Goal: Information Seeking & Learning: Learn about a topic

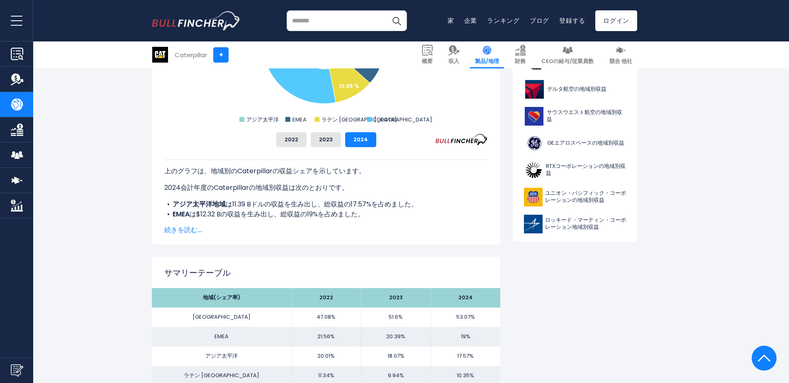
scroll to position [373, 0]
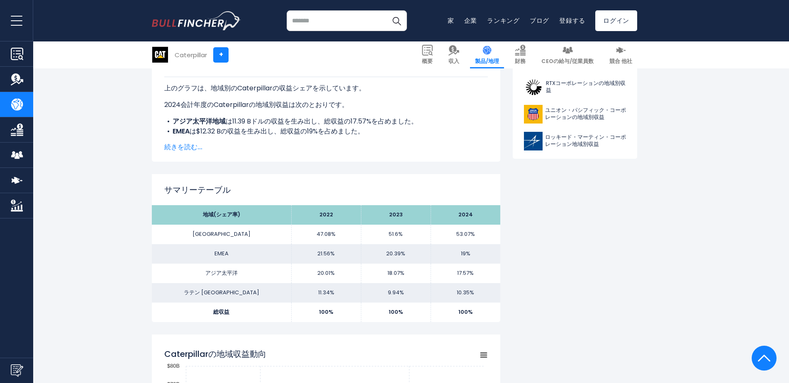
click at [166, 149] on span "続きを読む..." at bounding box center [325, 147] width 323 height 10
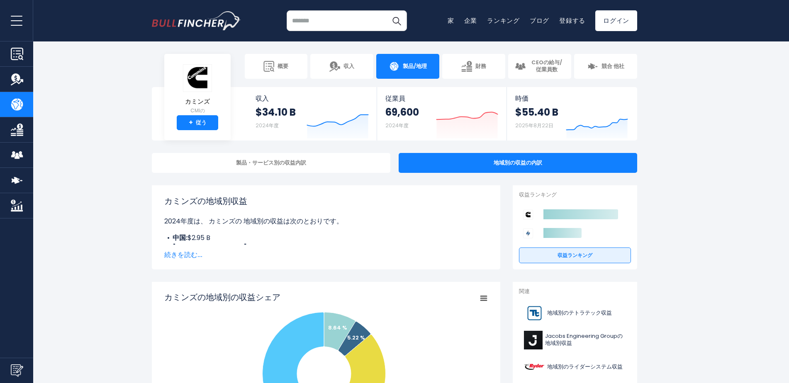
scroll to position [83, 0]
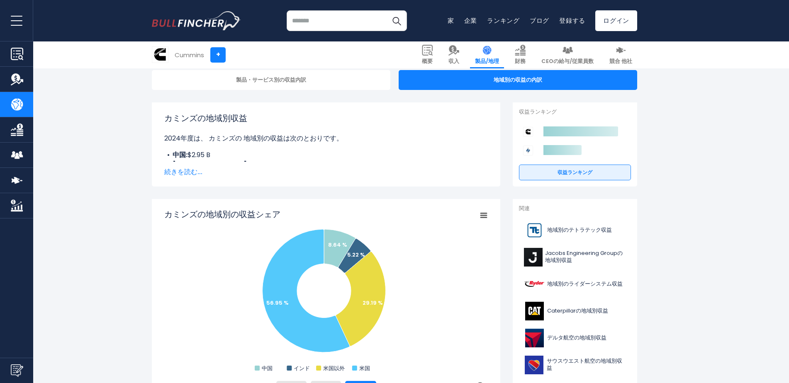
click at [195, 172] on span "続きを読む..." at bounding box center [325, 172] width 323 height 10
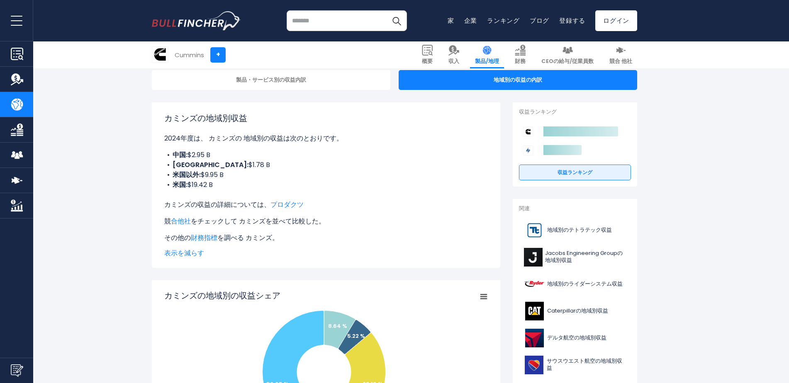
scroll to position [124, 0]
